Goal: Information Seeking & Learning: Learn about a topic

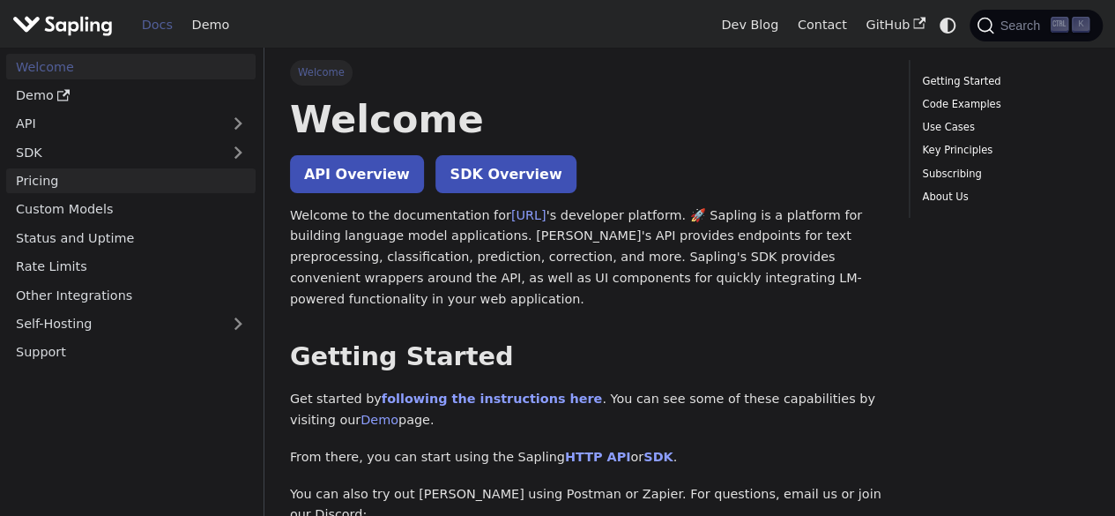
click at [167, 186] on link "Pricing" at bounding box center [130, 181] width 249 height 26
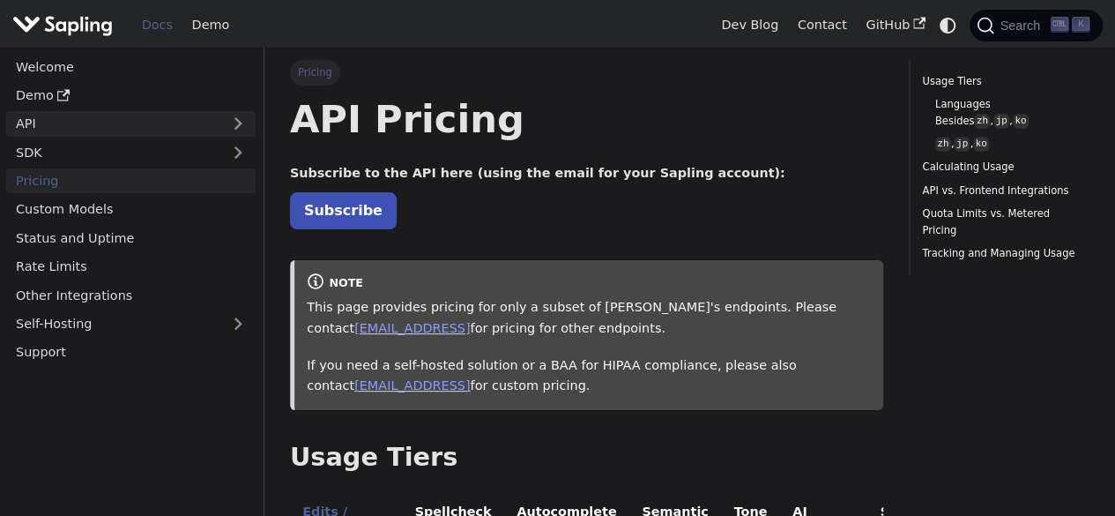
click at [60, 117] on link "API" at bounding box center [113, 124] width 214 height 26
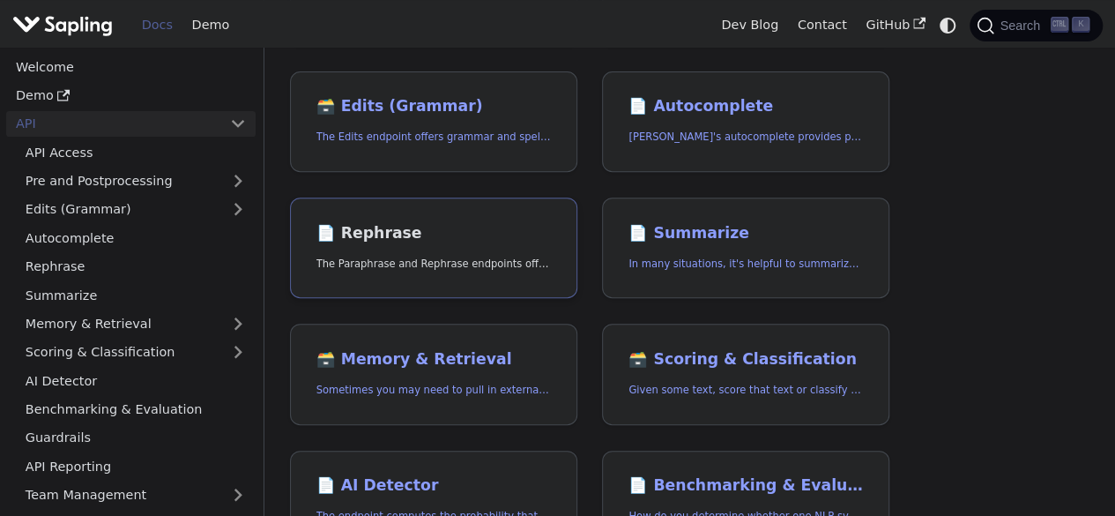
scroll to position [353, 0]
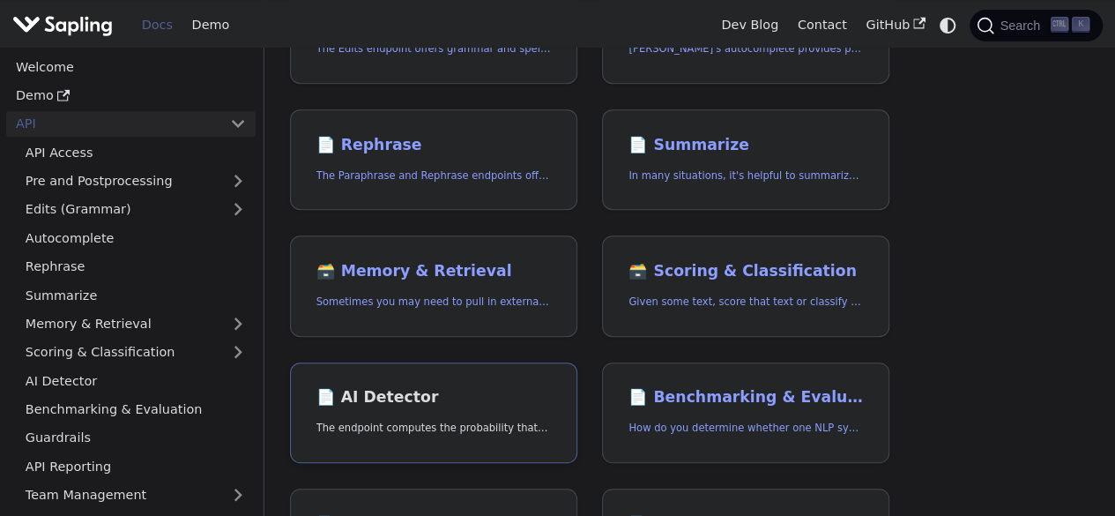
click at [510, 393] on h2 "📄️ AI Detector" at bounding box center [433, 397] width 234 height 19
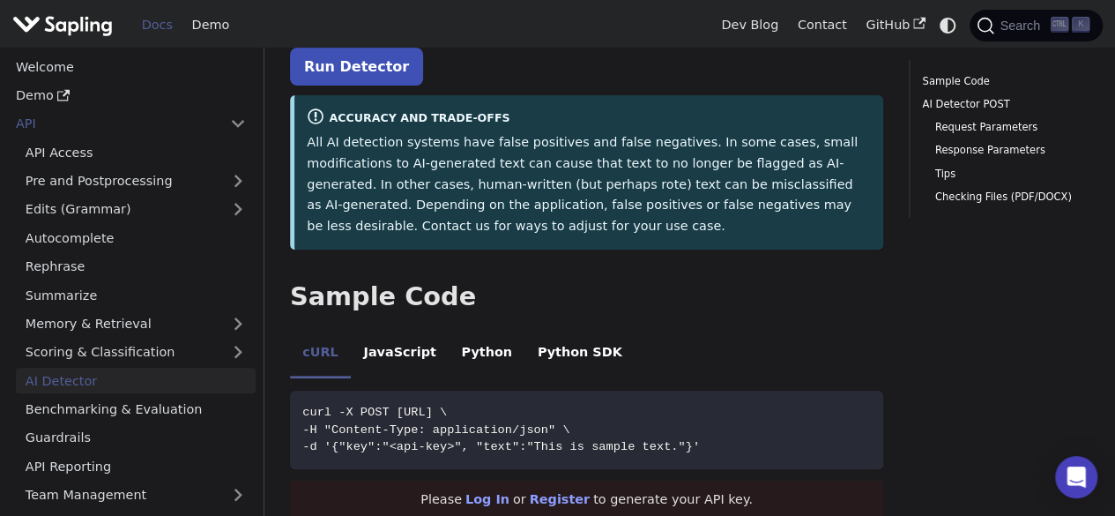
scroll to position [353, 0]
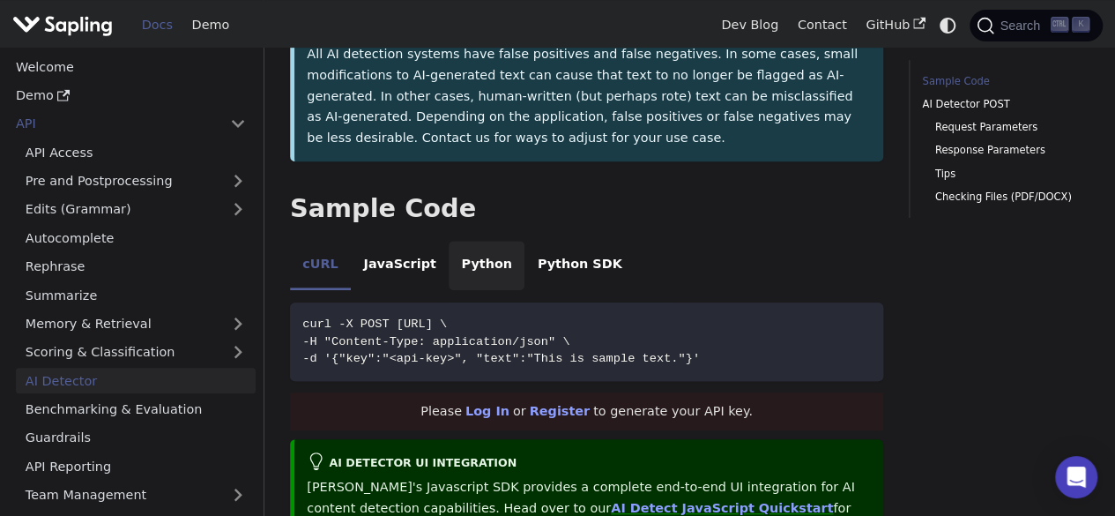
click at [455, 241] on li "Python" at bounding box center [487, 265] width 76 height 49
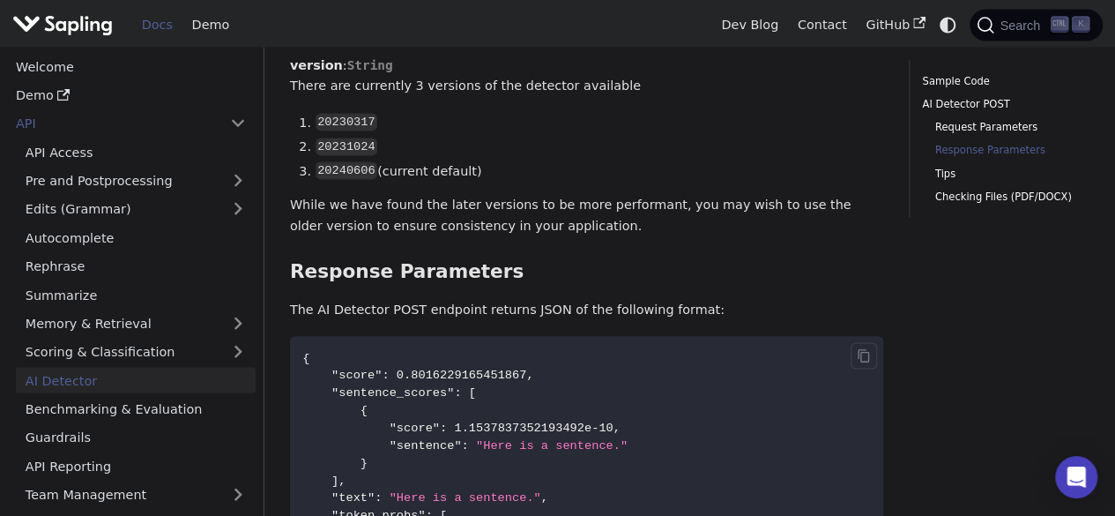
scroll to position [1763, 0]
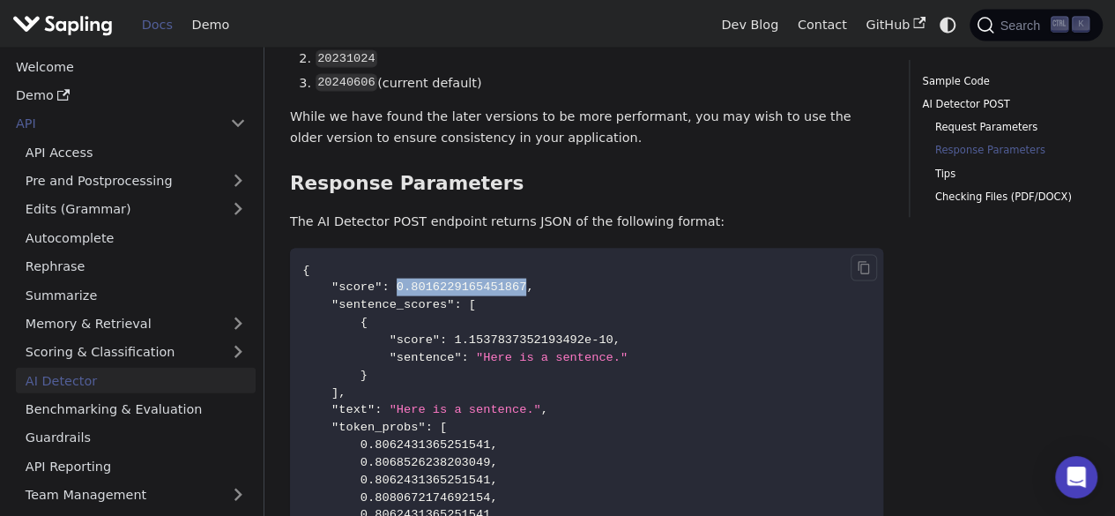
drag, startPoint x: 388, startPoint y: 228, endPoint x: 505, endPoint y: 227, distance: 117.2
click at [505, 280] on span "0.8016229165451867" at bounding box center [462, 286] width 130 height 13
click at [502, 280] on span "0.8016229165451867" at bounding box center [462, 286] width 130 height 13
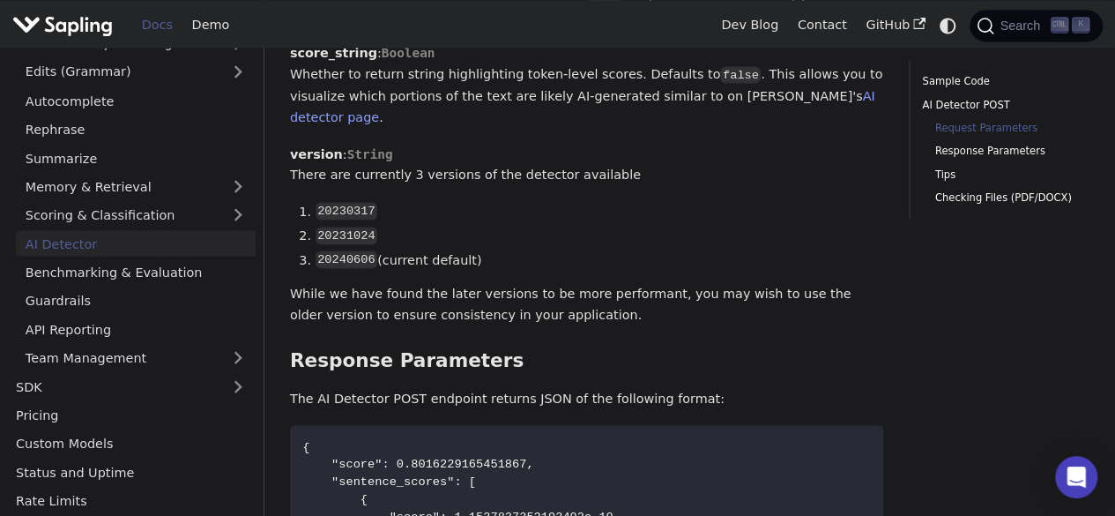
scroll to position [226, 0]
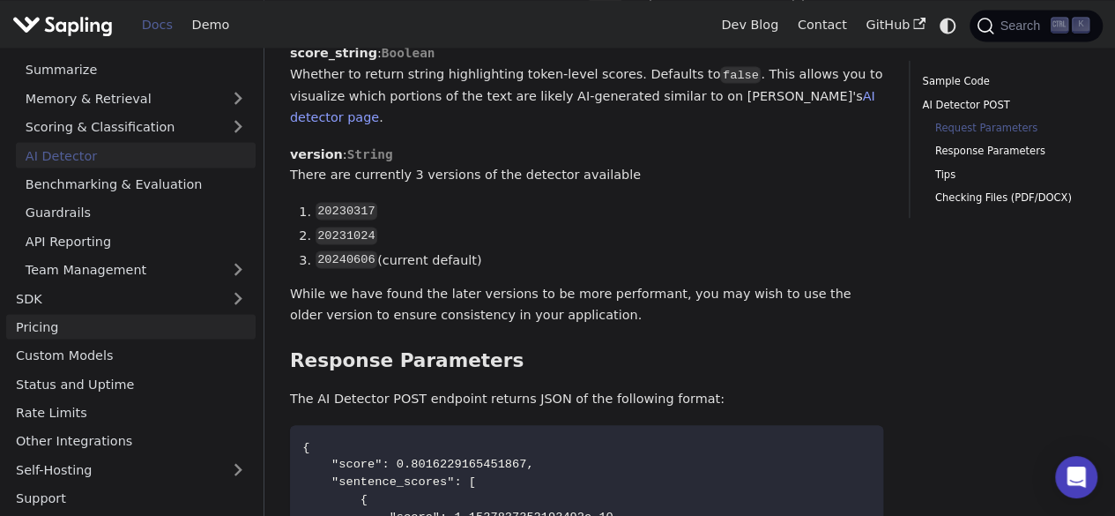
click at [115, 326] on link "Pricing" at bounding box center [130, 327] width 249 height 26
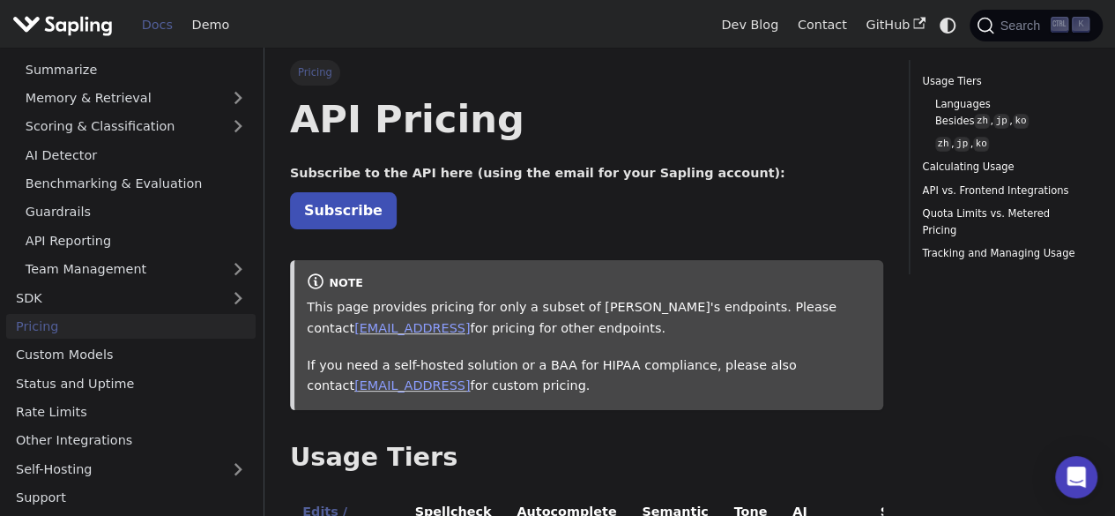
scroll to position [264, 0]
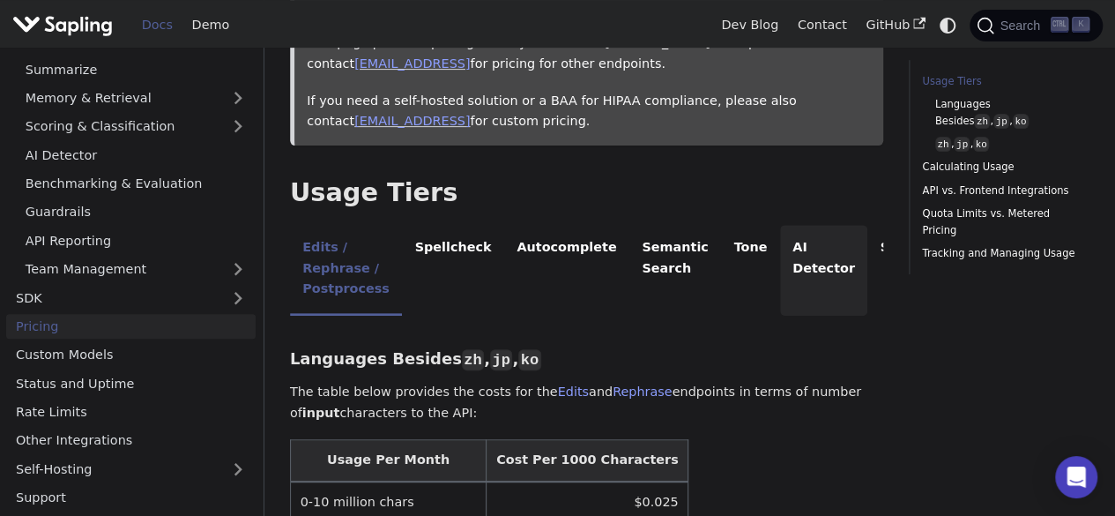
click at [800, 262] on li "AI Detector" at bounding box center [824, 270] width 88 height 91
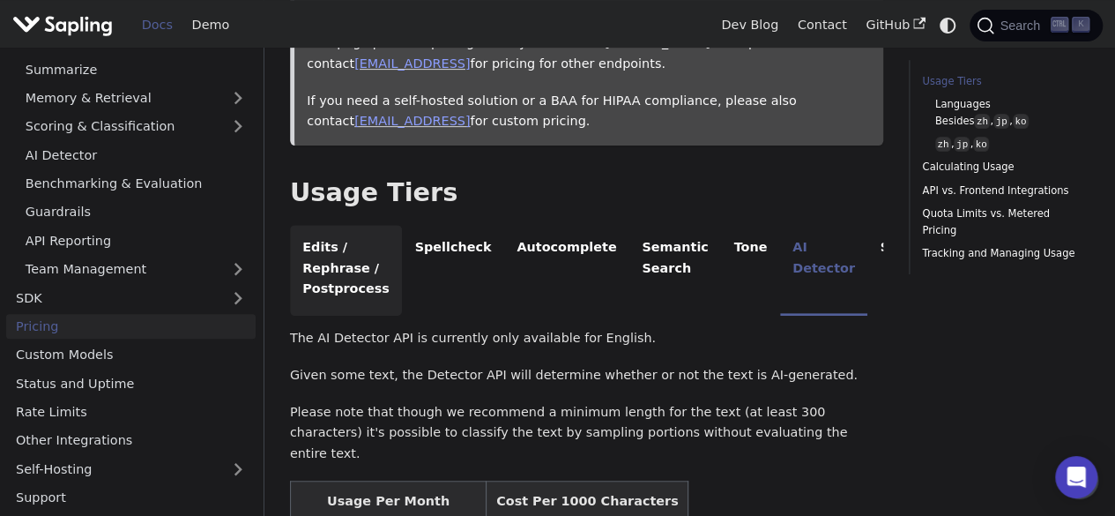
click at [324, 249] on li "Edits / Rephrase / Postprocess" at bounding box center [346, 270] width 112 height 91
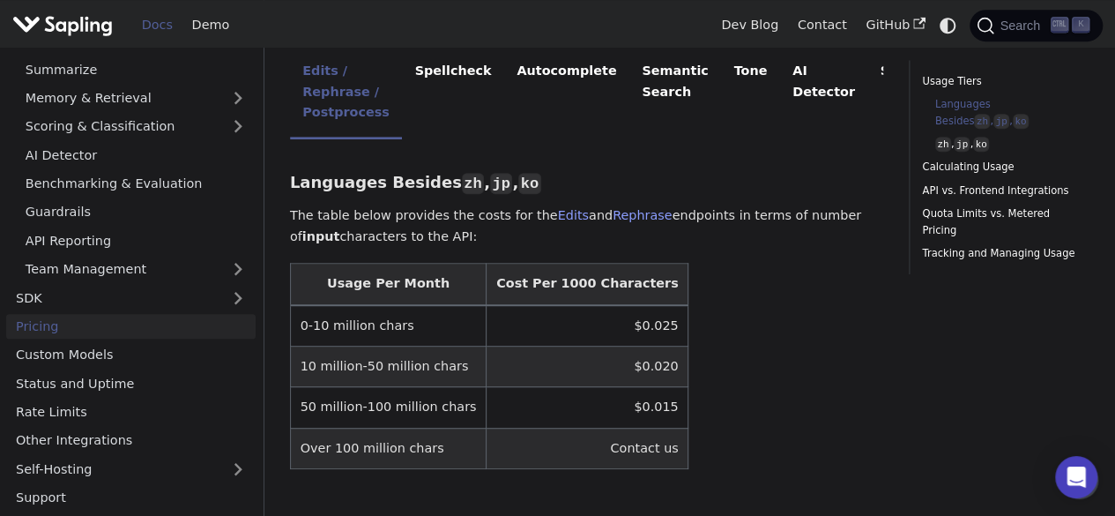
scroll to position [353, 0]
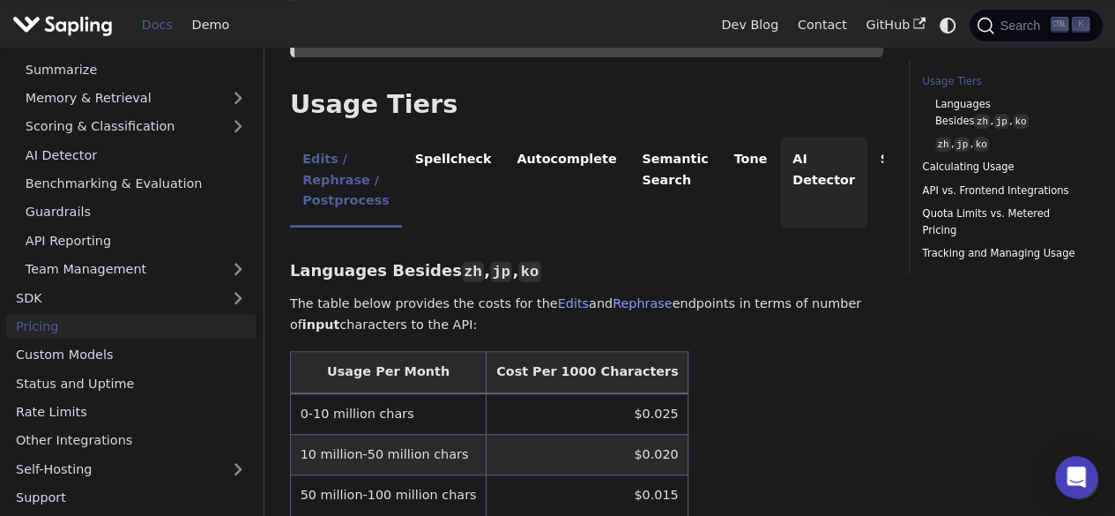
click at [781, 162] on li "AI Detector" at bounding box center [824, 182] width 88 height 91
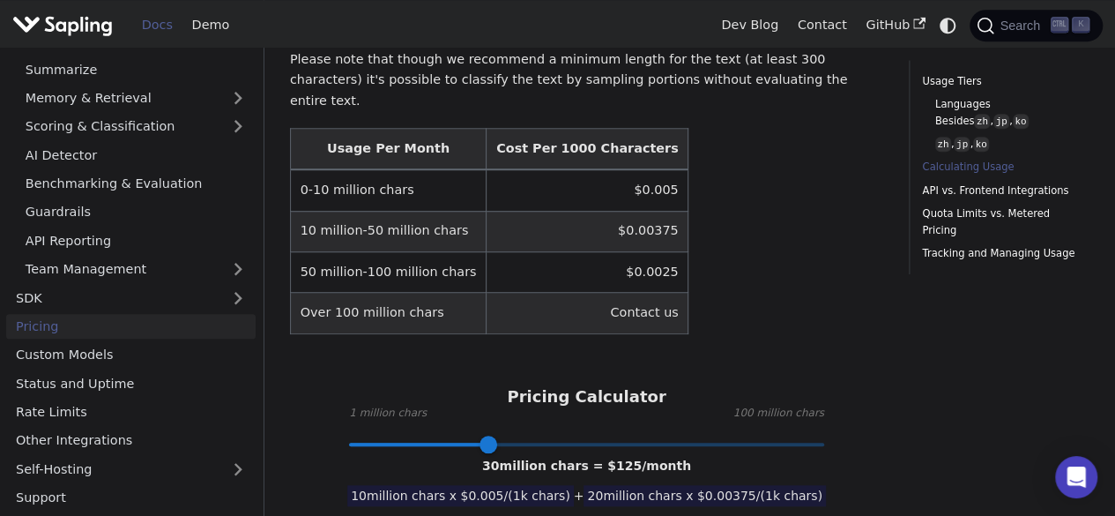
scroll to position [705, 0]
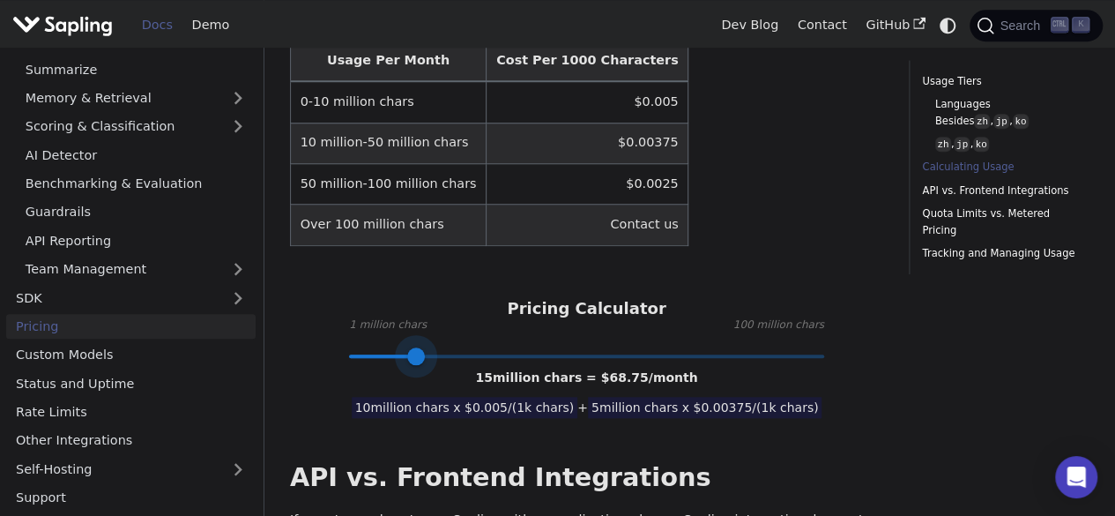
type input "16"
drag, startPoint x: 484, startPoint y: 302, endPoint x: 422, endPoint y: 311, distance: 62.3
click at [422, 347] on span at bounding box center [422, 356] width 18 height 18
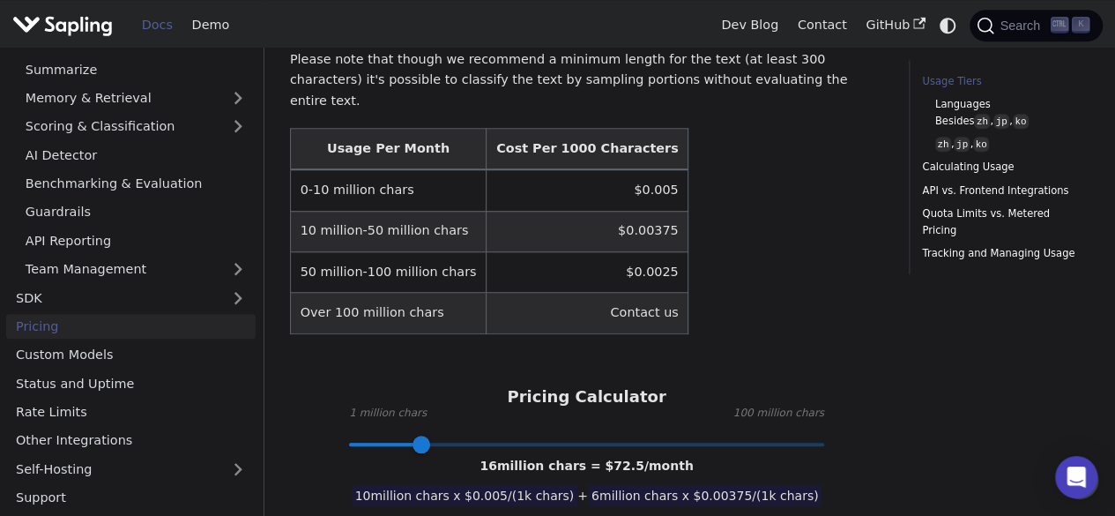
scroll to position [353, 0]
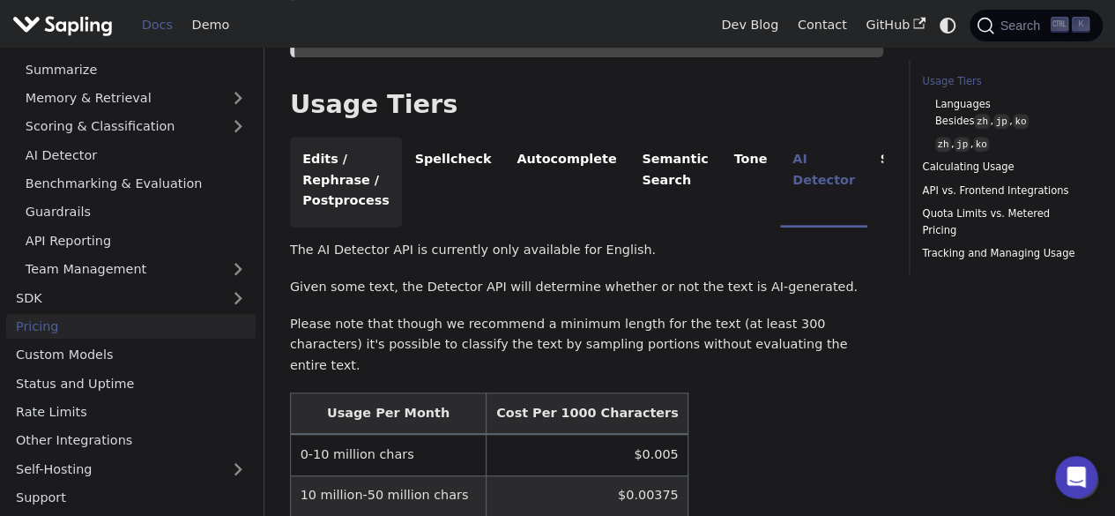
click at [369, 180] on li "Edits / Rephrase / Postprocess" at bounding box center [346, 182] width 112 height 91
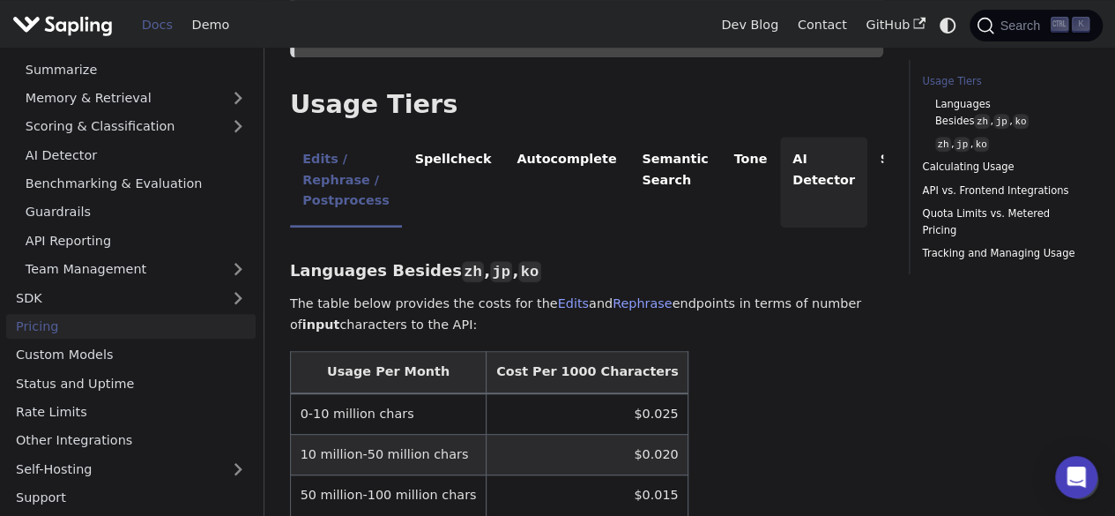
click at [780, 163] on li "AI Detector" at bounding box center [824, 182] width 88 height 91
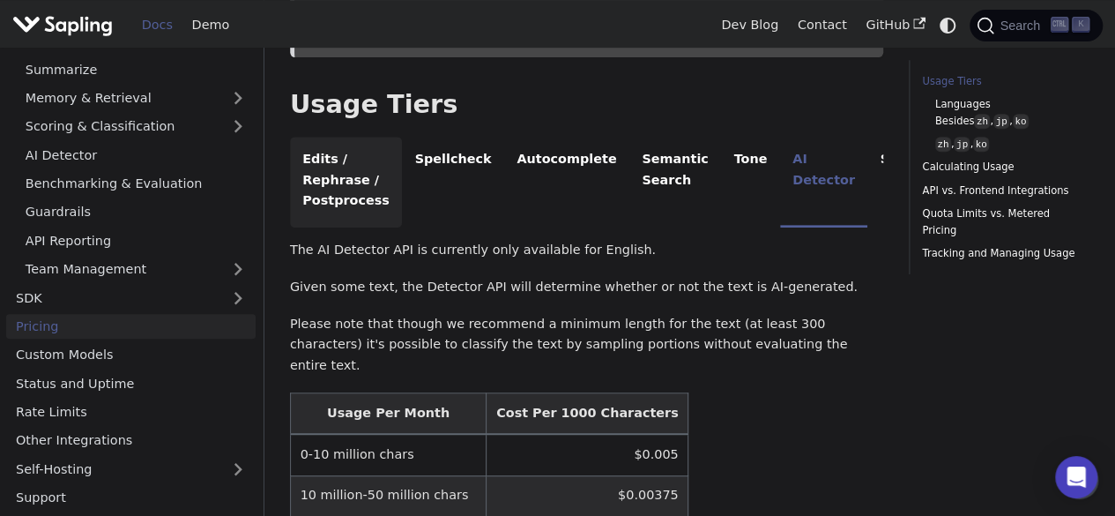
click at [314, 161] on li "Edits / Rephrase / Postprocess" at bounding box center [346, 182] width 112 height 91
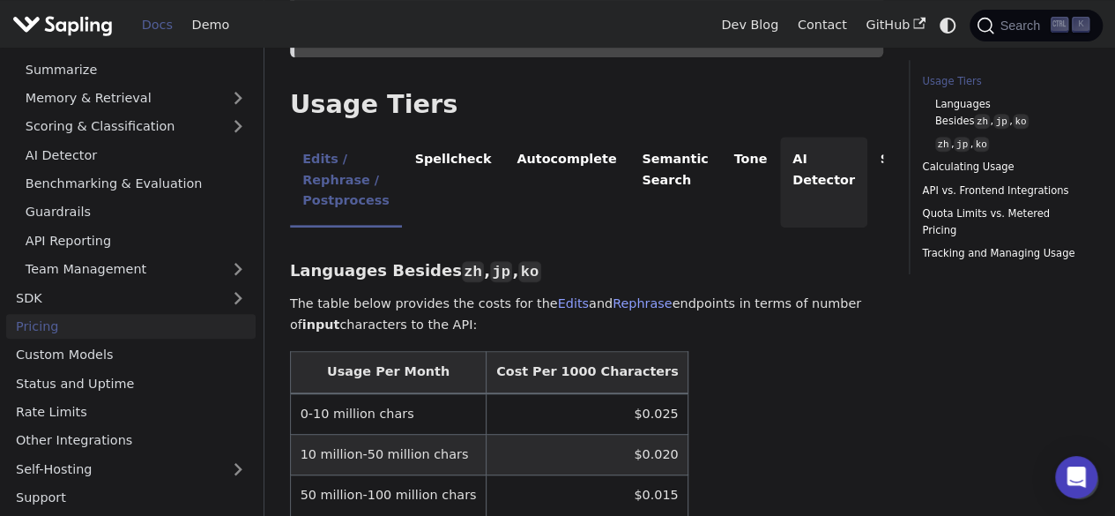
click at [783, 159] on li "AI Detector" at bounding box center [824, 182] width 88 height 91
